Goal: Task Accomplishment & Management: Manage account settings

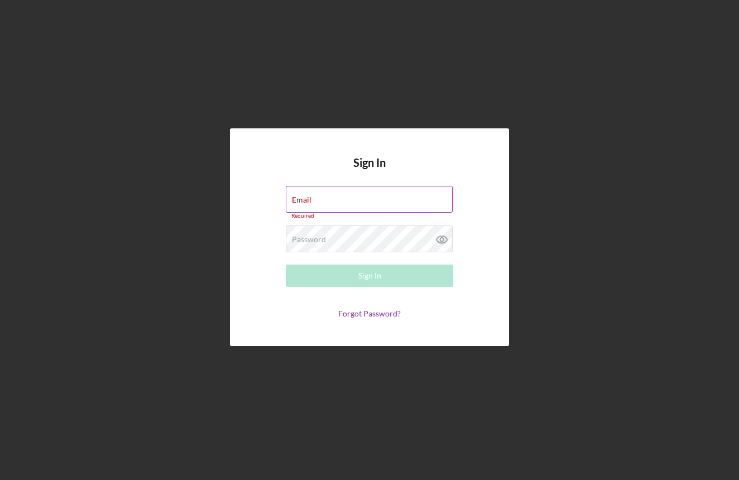
click at [374, 194] on div "Email Required" at bounding box center [369, 202] width 167 height 33
click at [354, 203] on input "Email" at bounding box center [369, 199] width 167 height 27
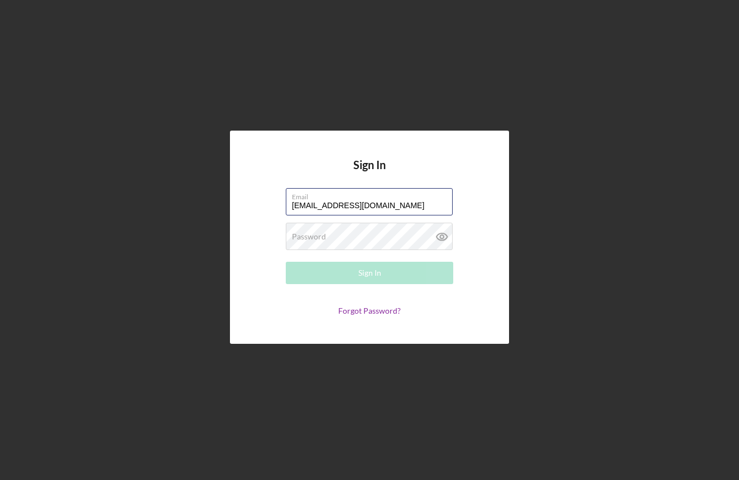
type input "zakiakarmand@gmail.com"
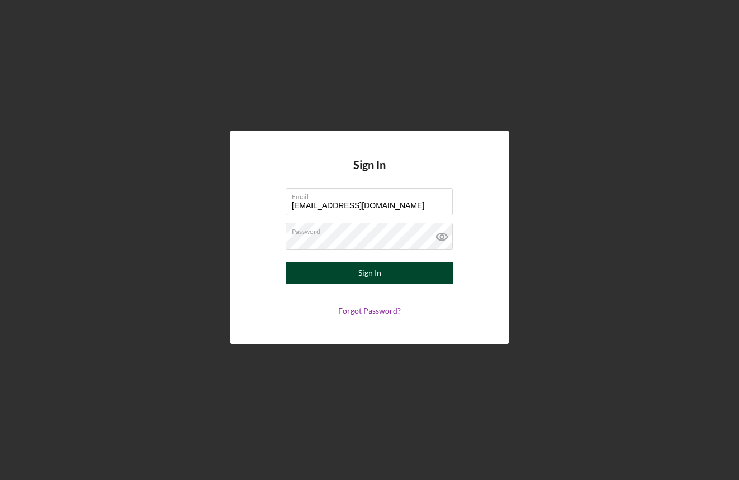
click at [368, 268] on div "Sign In" at bounding box center [369, 273] width 23 height 22
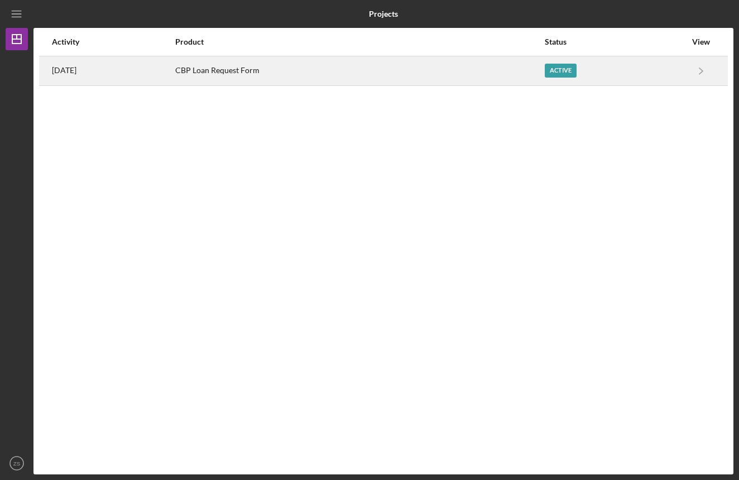
click at [568, 69] on div "Active" at bounding box center [561, 71] width 32 height 14
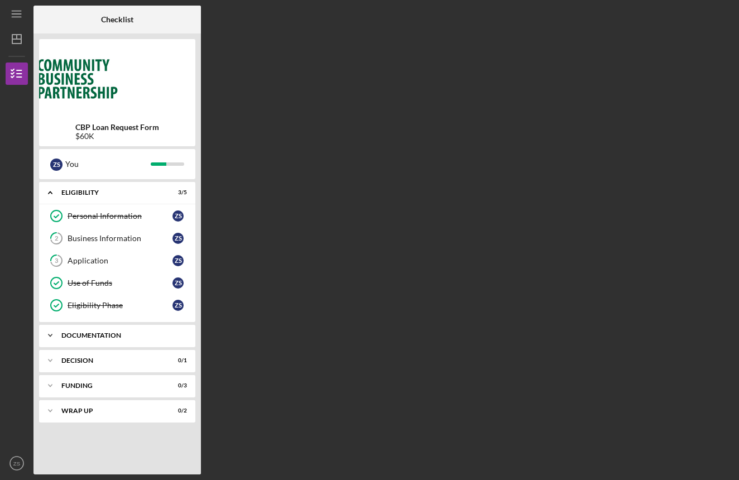
click at [106, 338] on div "Documentation" at bounding box center [121, 335] width 120 height 7
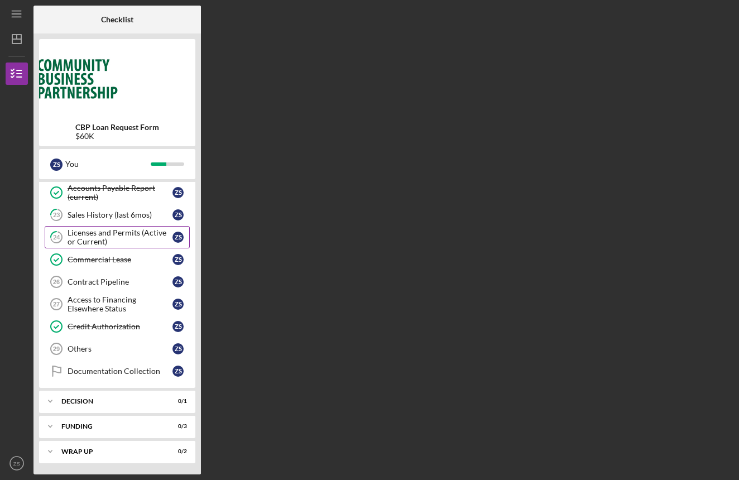
scroll to position [546, 0]
click at [119, 403] on div "Decision" at bounding box center [121, 401] width 120 height 7
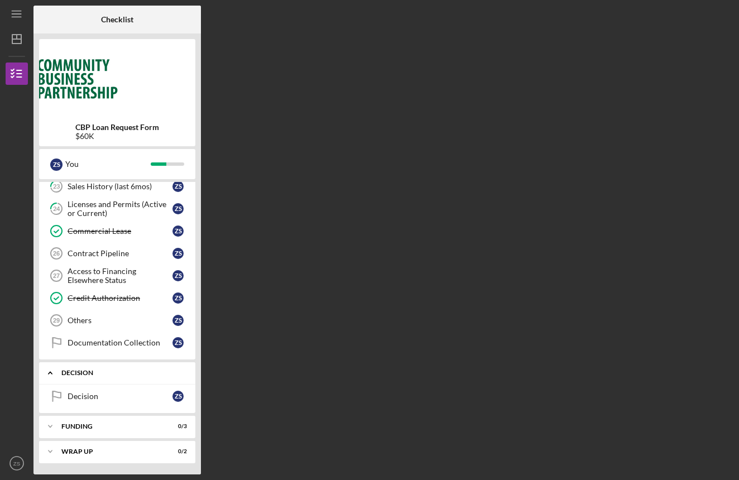
scroll to position [574, 0]
click at [115, 399] on div "Decision" at bounding box center [120, 396] width 105 height 9
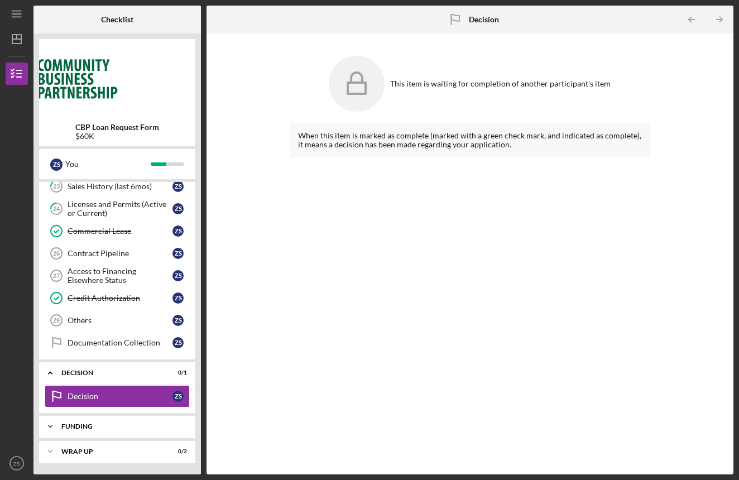
click at [115, 428] on div "Funding" at bounding box center [121, 426] width 120 height 7
